Goal: Transaction & Acquisition: Subscribe to service/newsletter

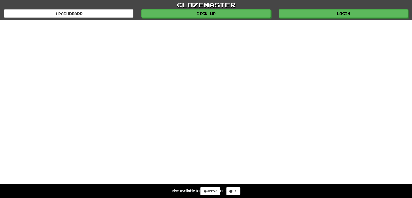
select select "*******"
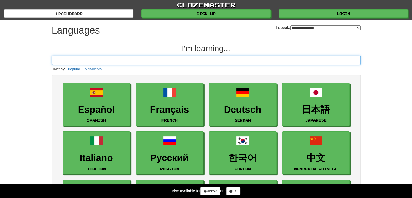
click at [141, 57] on input at bounding box center [206, 60] width 309 height 9
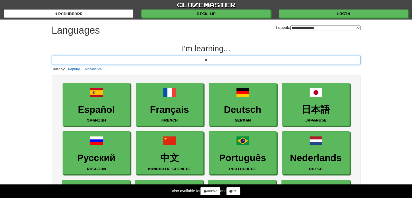
type input "*"
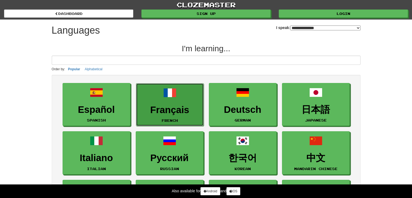
click at [171, 110] on h3 "Français" at bounding box center [170, 110] width 62 height 11
